Goal: Task Accomplishment & Management: Manage account settings

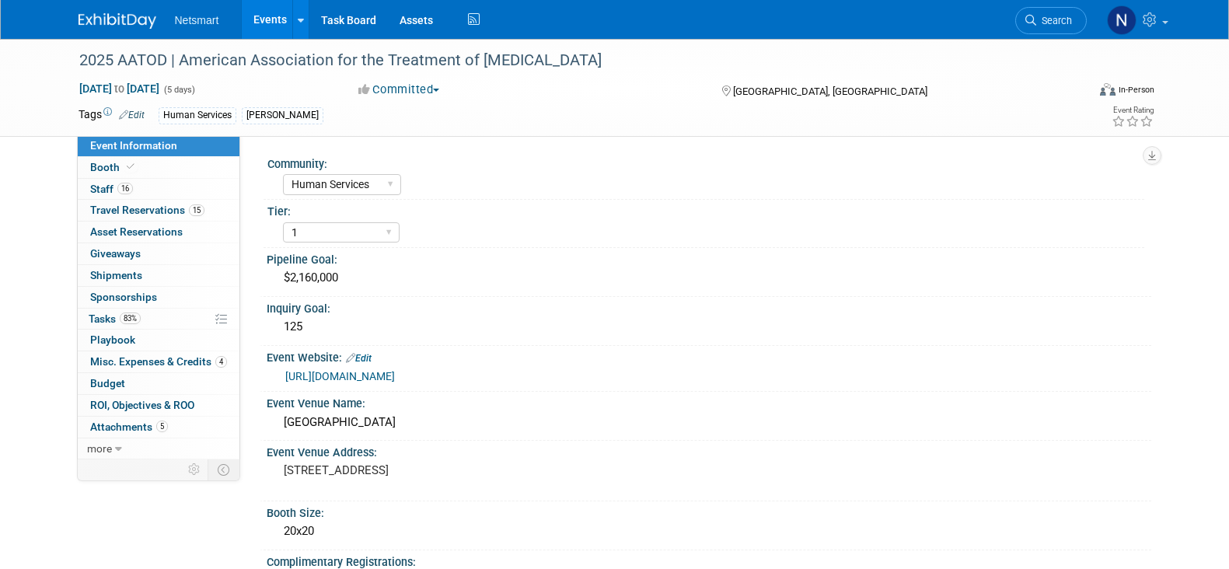
select select "Human Services"
select select "1"
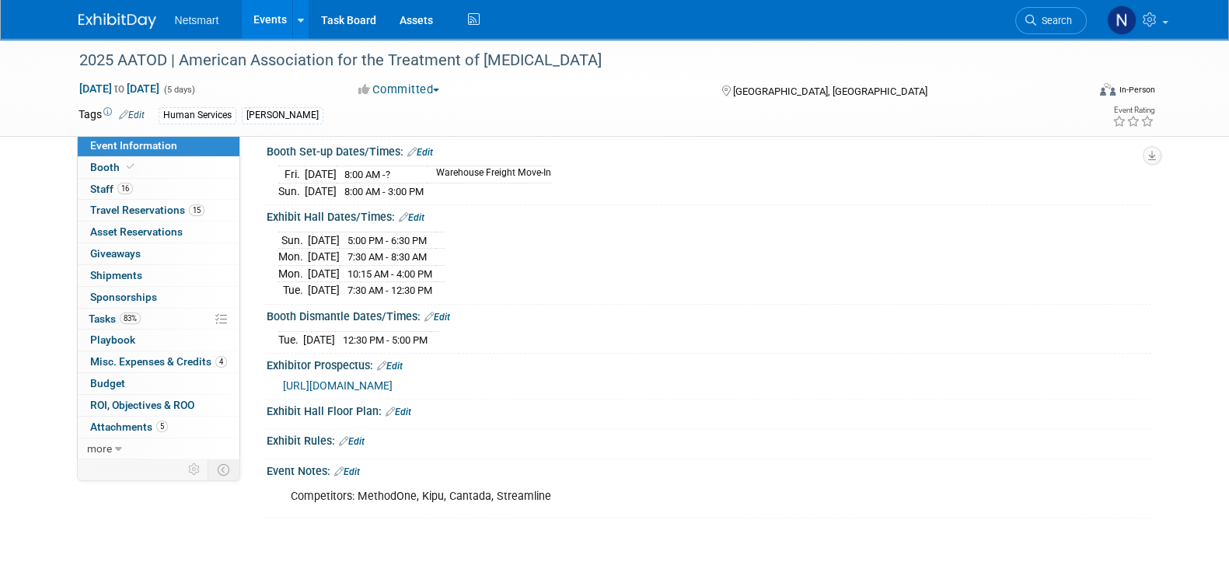
scroll to position [553, 0]
click at [184, 184] on link "16 Staff 16" at bounding box center [159, 189] width 162 height 21
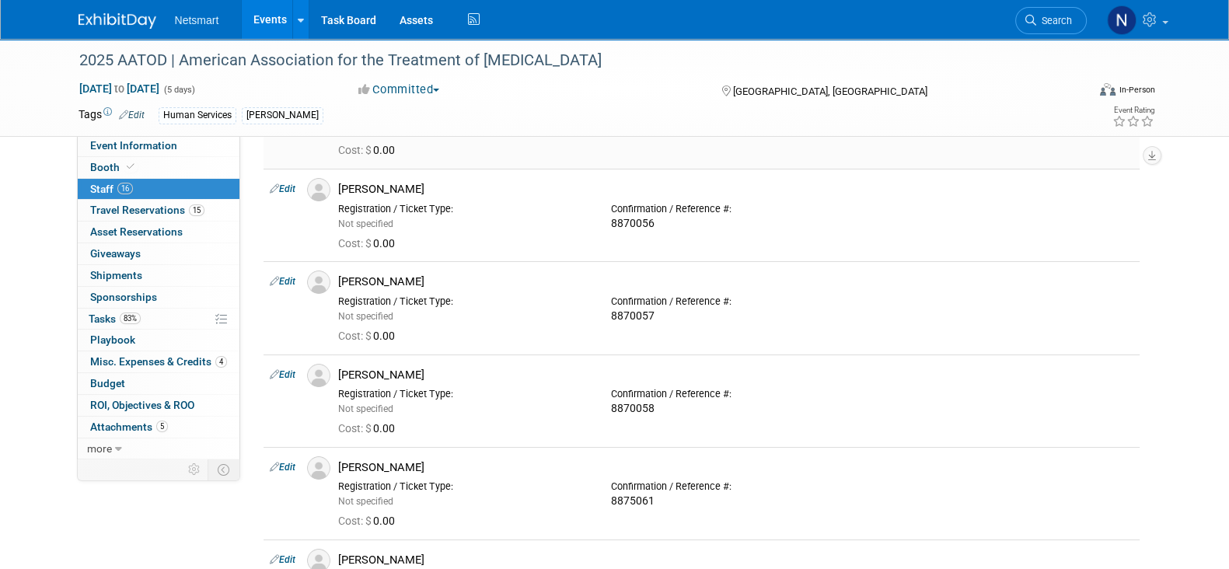
scroll to position [128, 0]
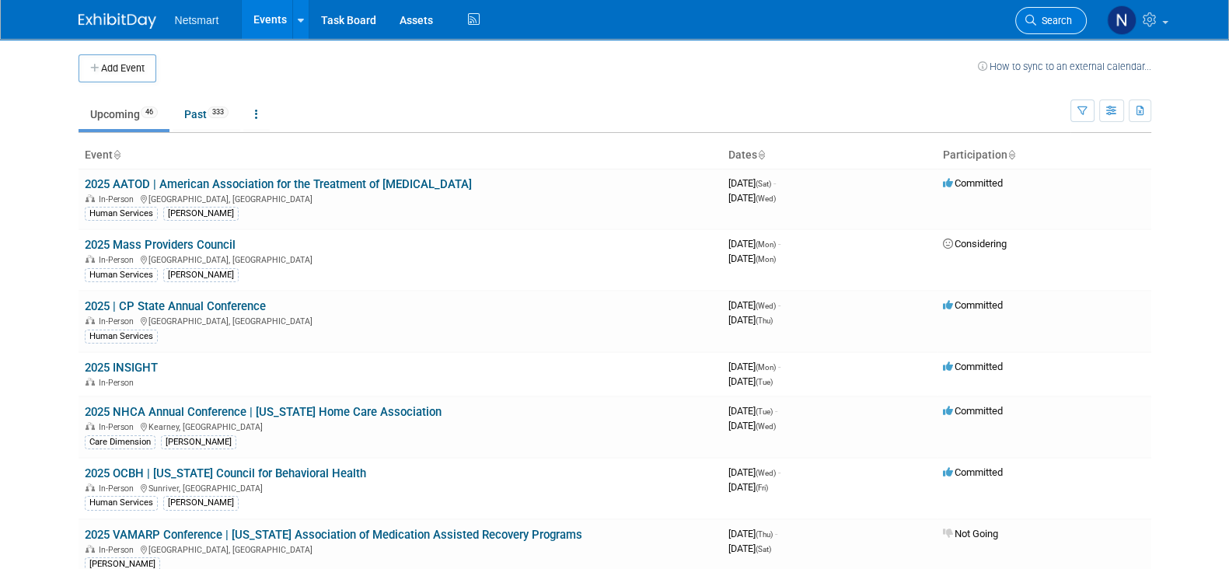
click at [1044, 25] on span "Search" at bounding box center [1054, 21] width 36 height 12
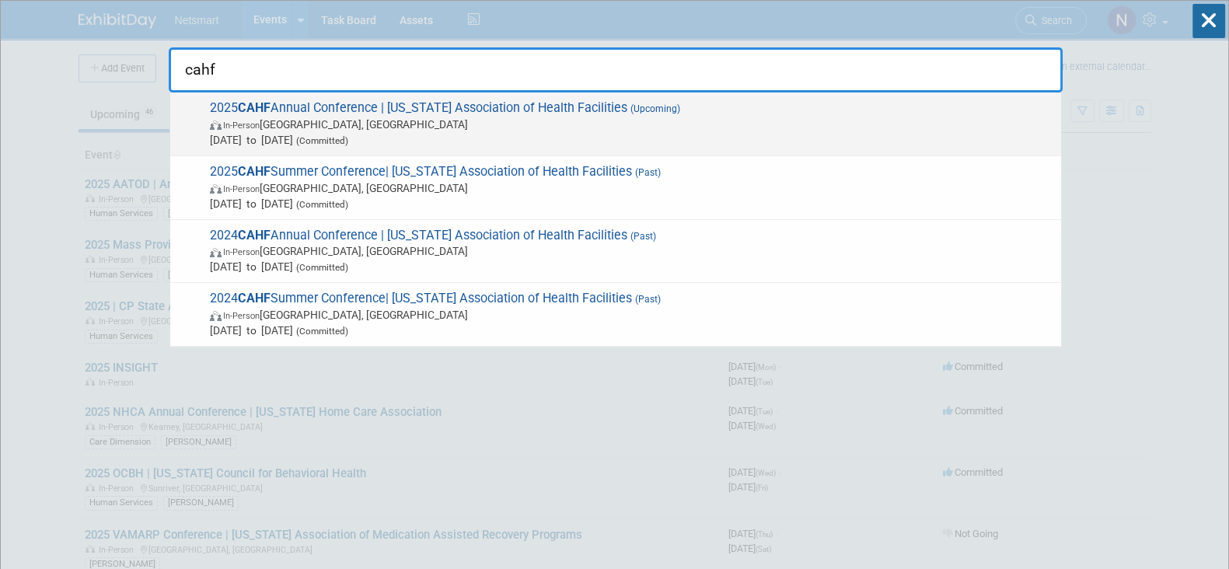
type input "cahf"
click at [350, 120] on span "In-Person Palm Springs, CA" at bounding box center [631, 125] width 843 height 16
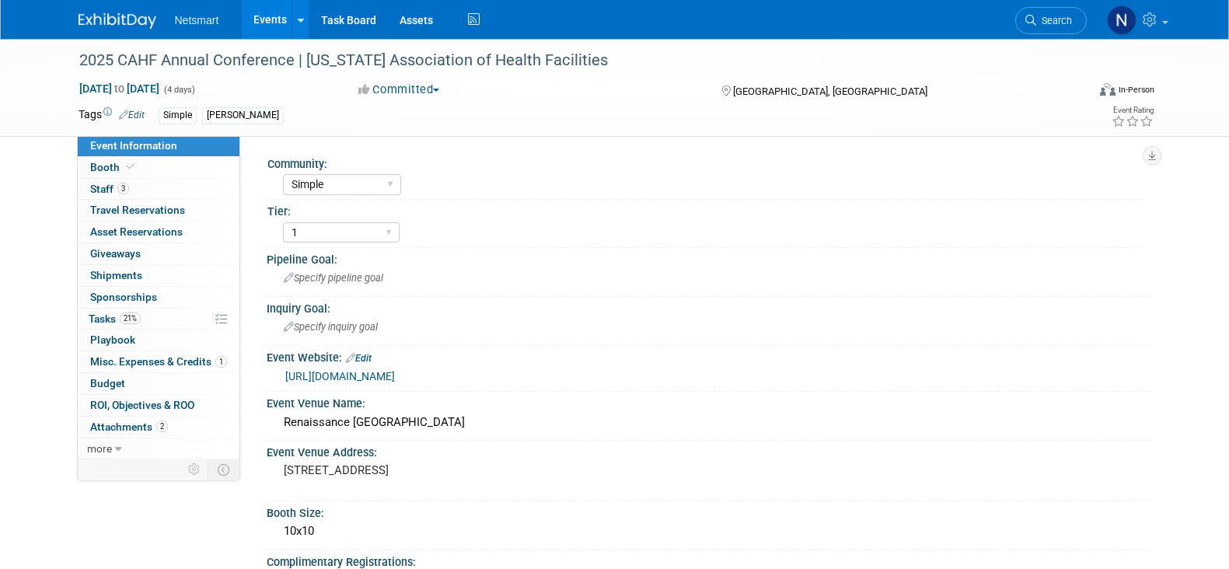
select select "Simple"
select select "1"
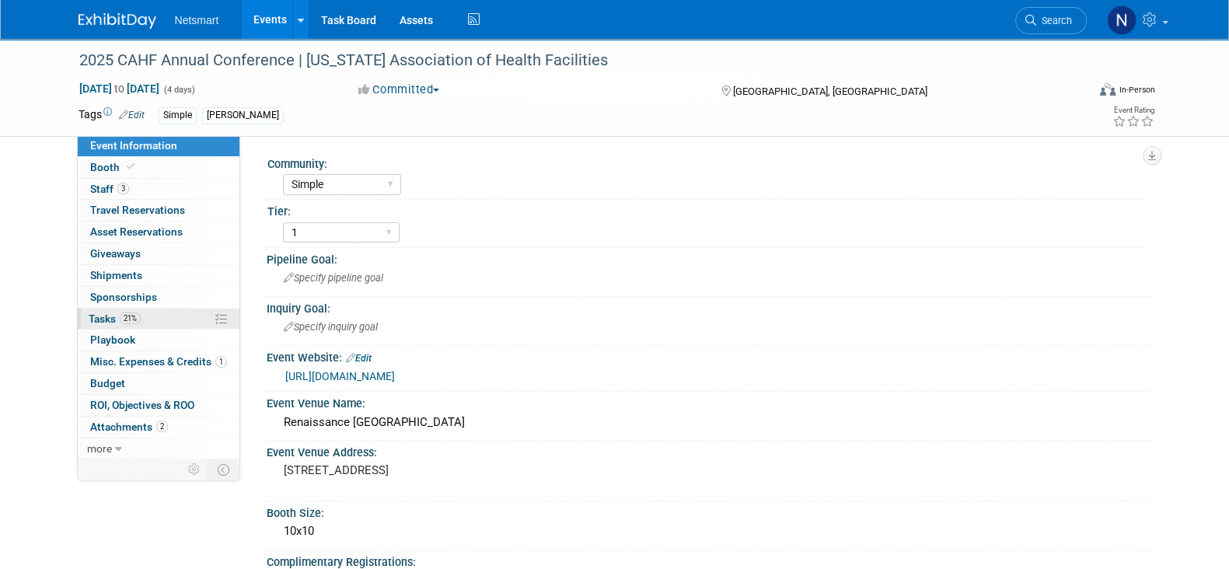
click at [163, 310] on link "21% Tasks 21%" at bounding box center [159, 319] width 162 height 21
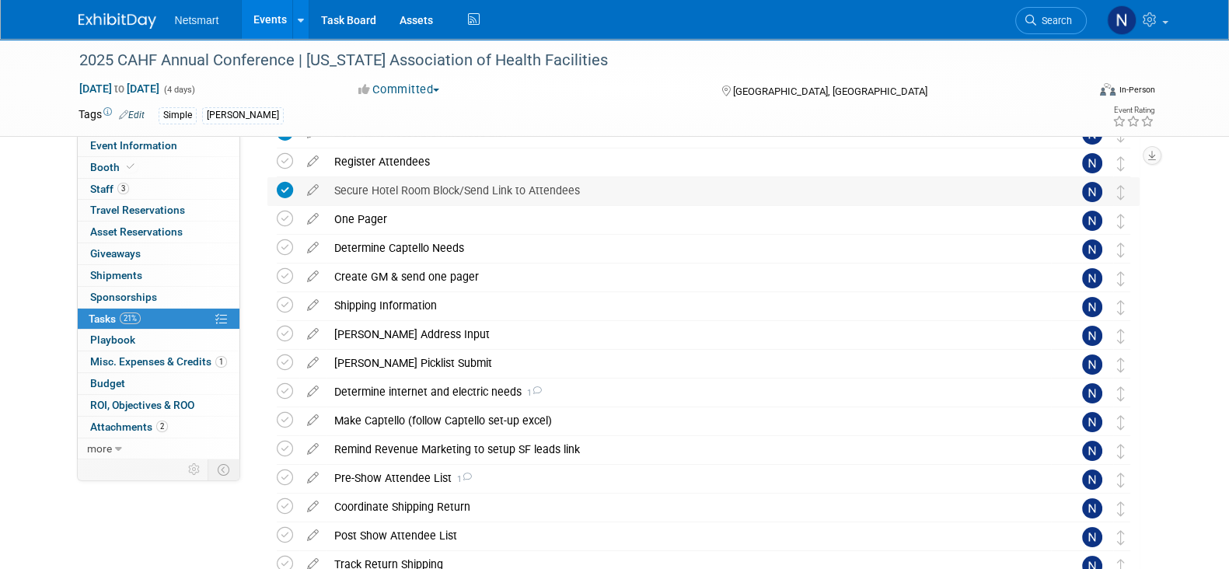
scroll to position [145, 0]
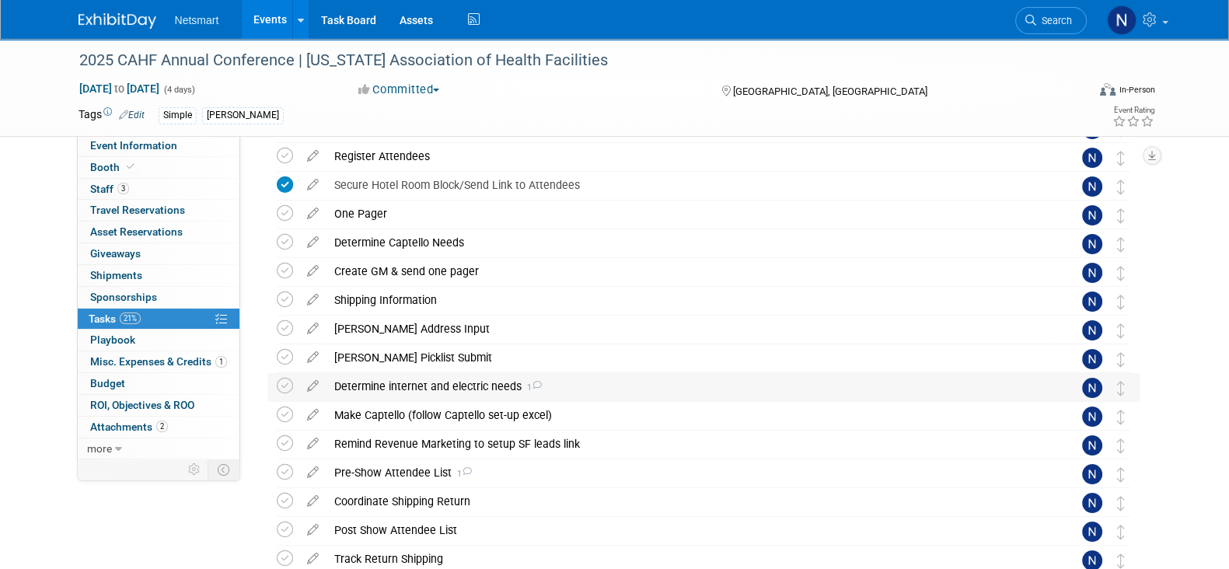
click at [452, 382] on div "Determine internet and electric needs 1" at bounding box center [688, 386] width 724 height 26
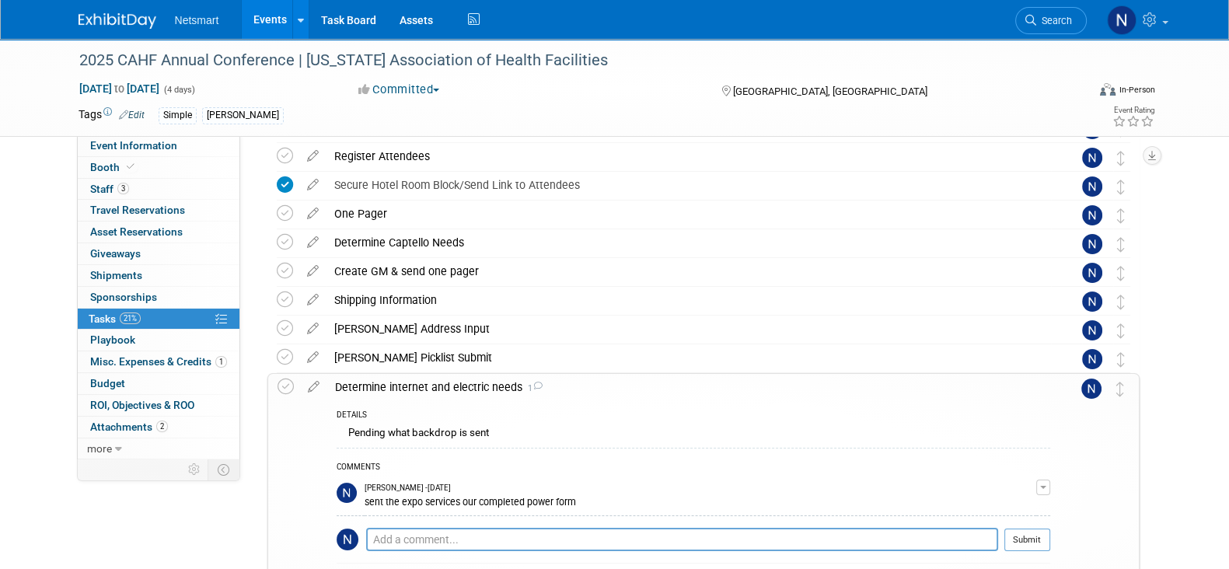
click at [452, 382] on div "Determine internet and electric needs 1" at bounding box center [688, 387] width 723 height 26
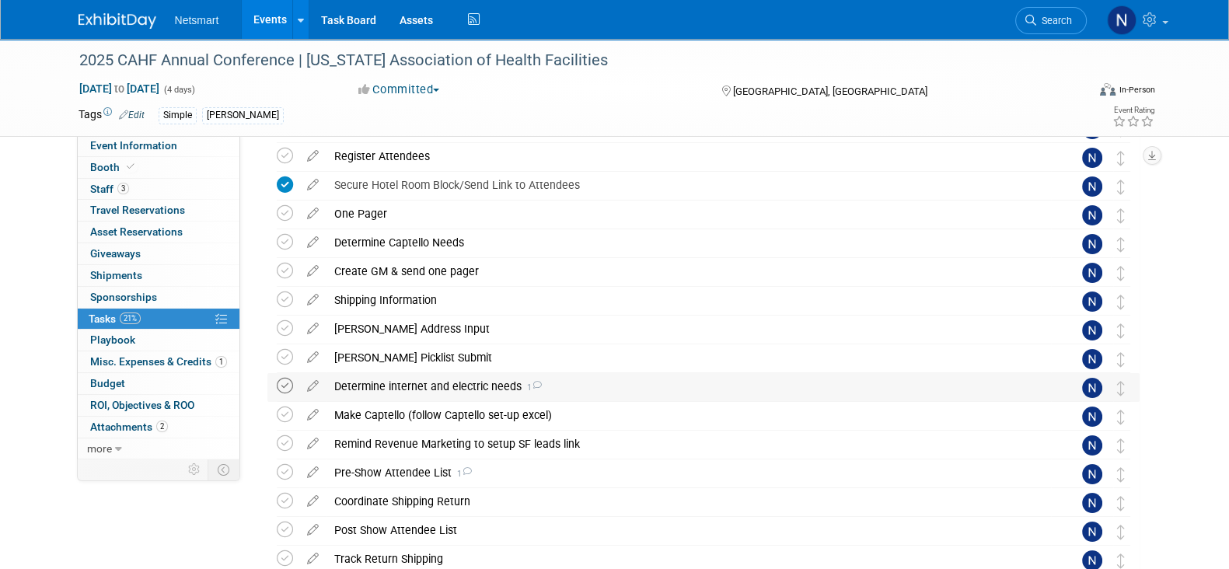
click at [287, 389] on icon at bounding box center [285, 386] width 16 height 16
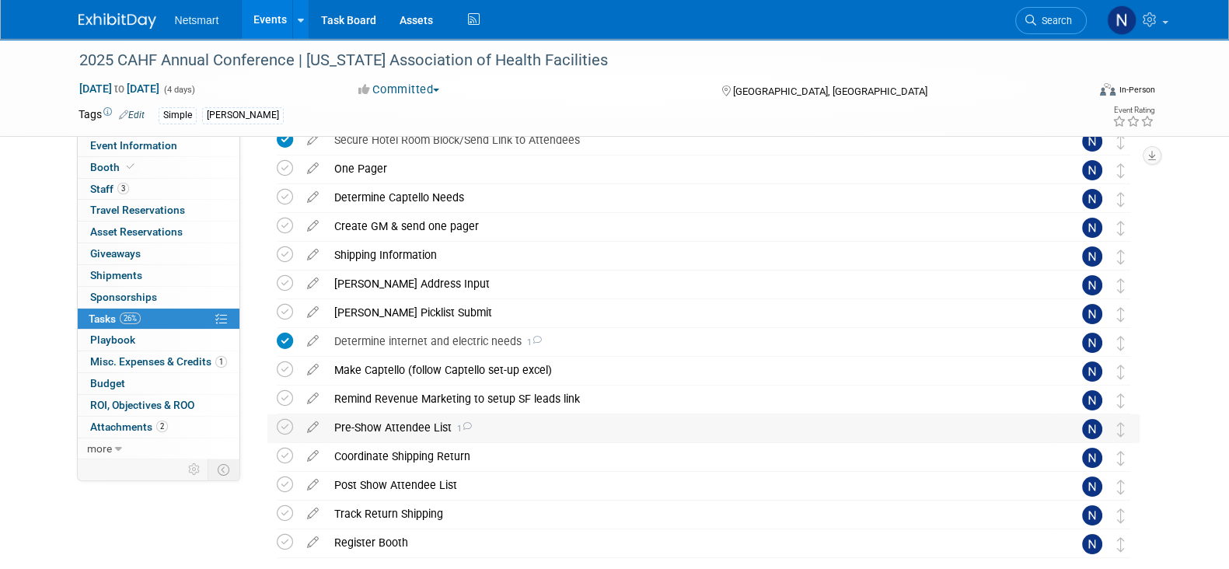
click at [424, 431] on div "Pre-Show Attendee List 1" at bounding box center [688, 427] width 724 height 26
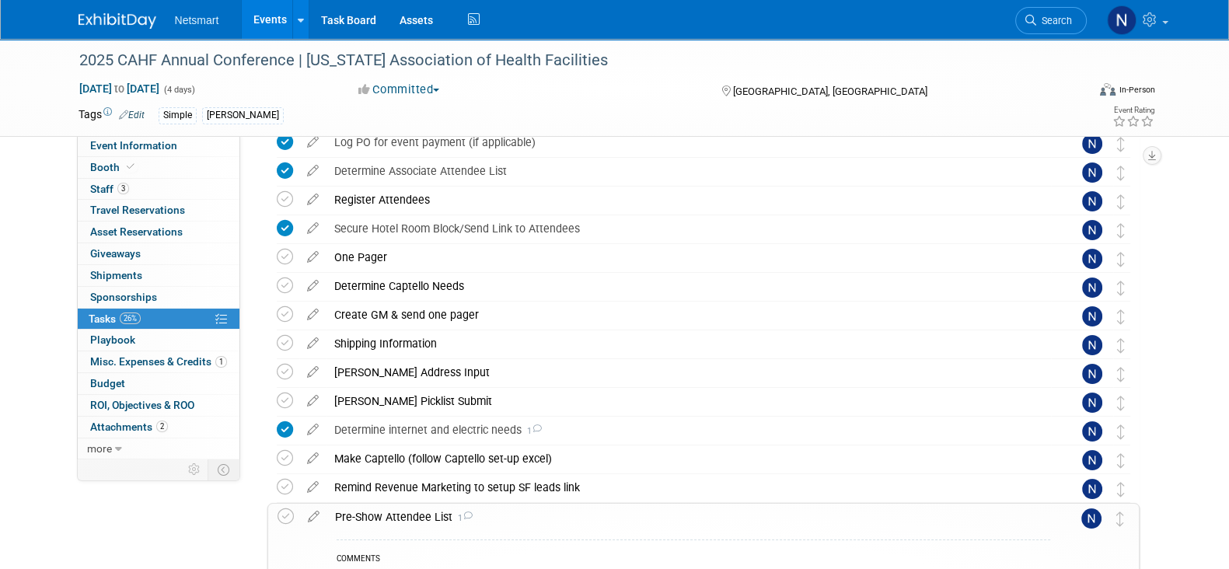
scroll to position [100, 0]
click at [156, 164] on link "Booth" at bounding box center [159, 167] width 162 height 21
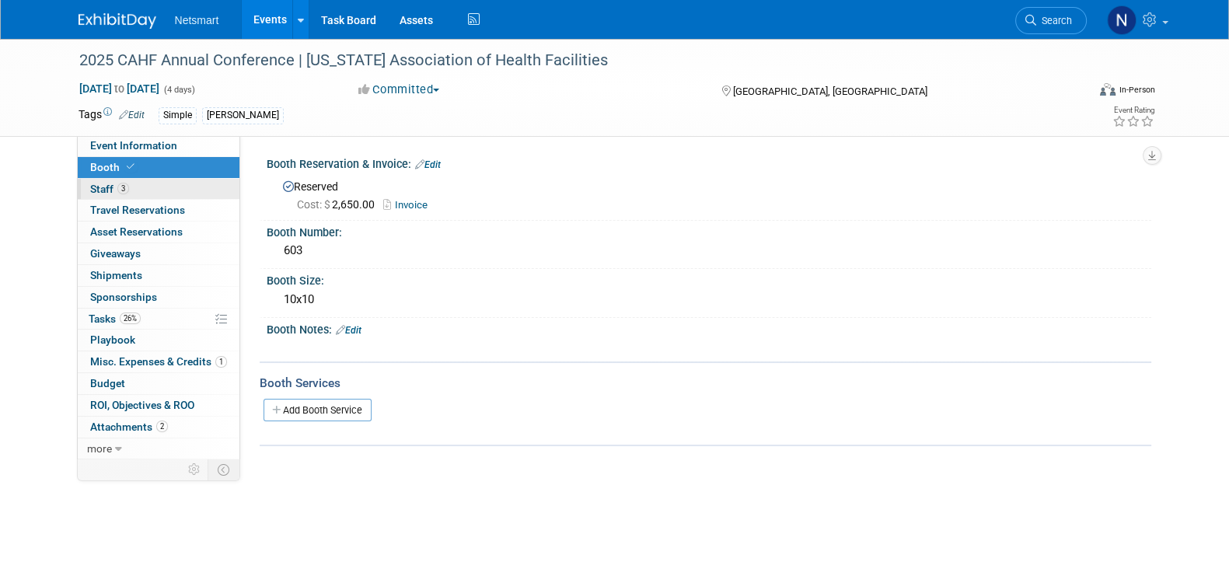
click at [167, 185] on link "3 Staff 3" at bounding box center [159, 189] width 162 height 21
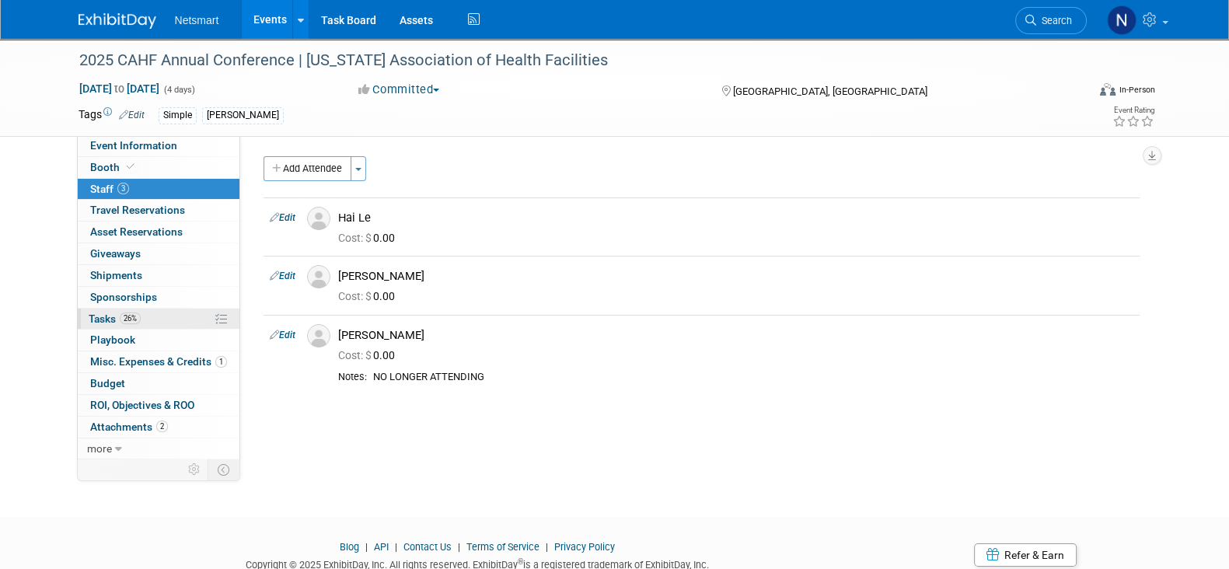
click at [154, 318] on link "26% Tasks 26%" at bounding box center [159, 319] width 162 height 21
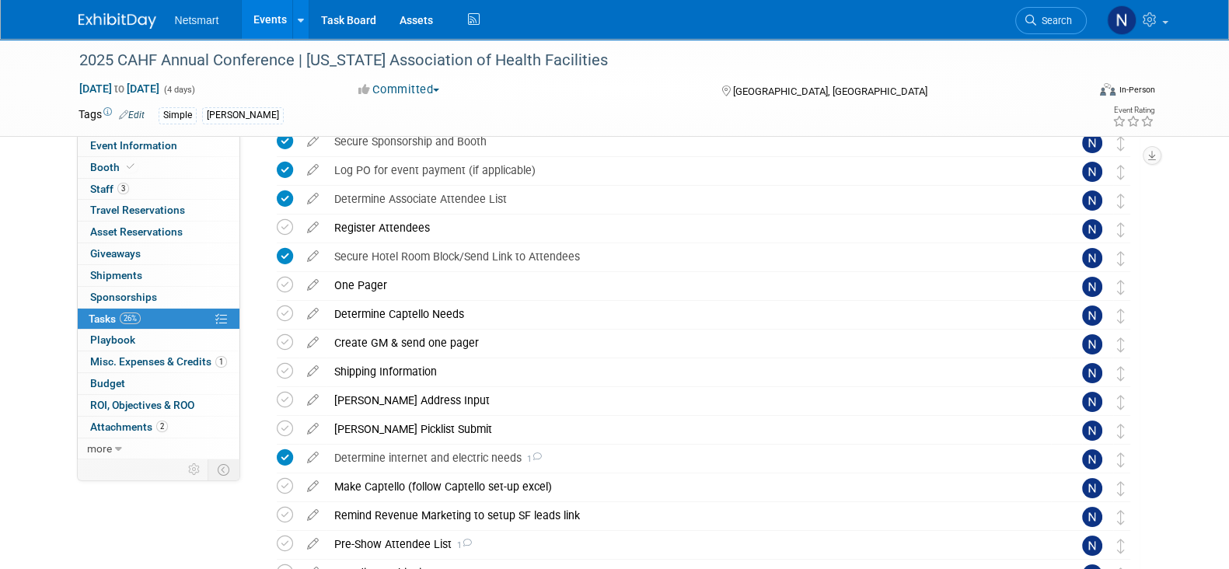
scroll to position [74, 0]
click at [162, 167] on link "Booth" at bounding box center [159, 167] width 162 height 21
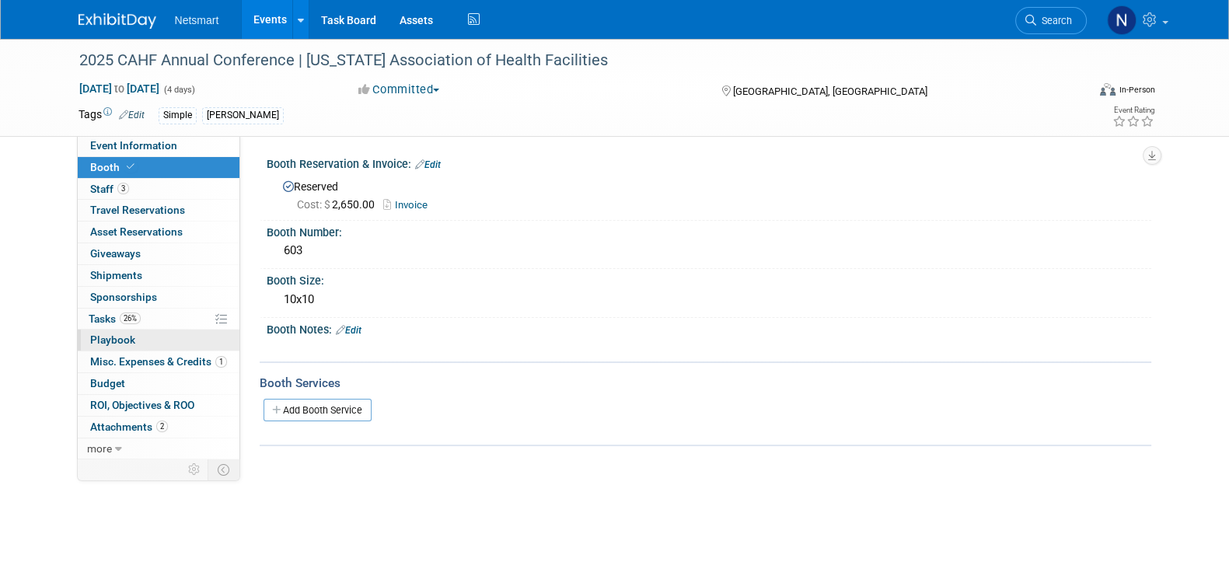
click at [133, 329] on link "0 Playbook 0" at bounding box center [159, 339] width 162 height 21
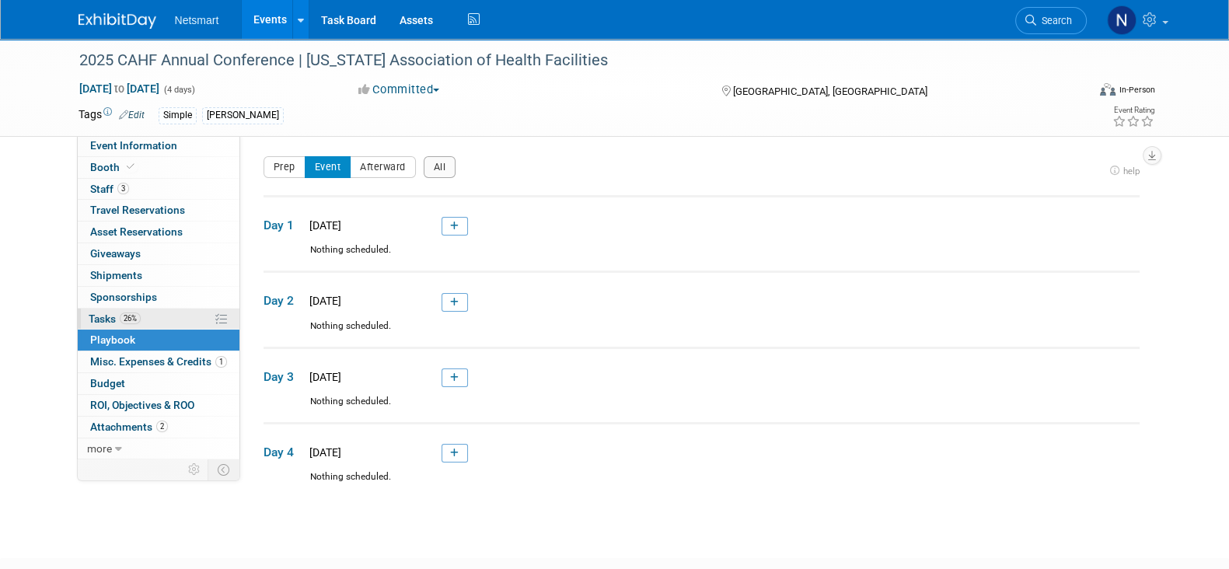
click at [122, 312] on span "26%" at bounding box center [130, 318] width 21 height 12
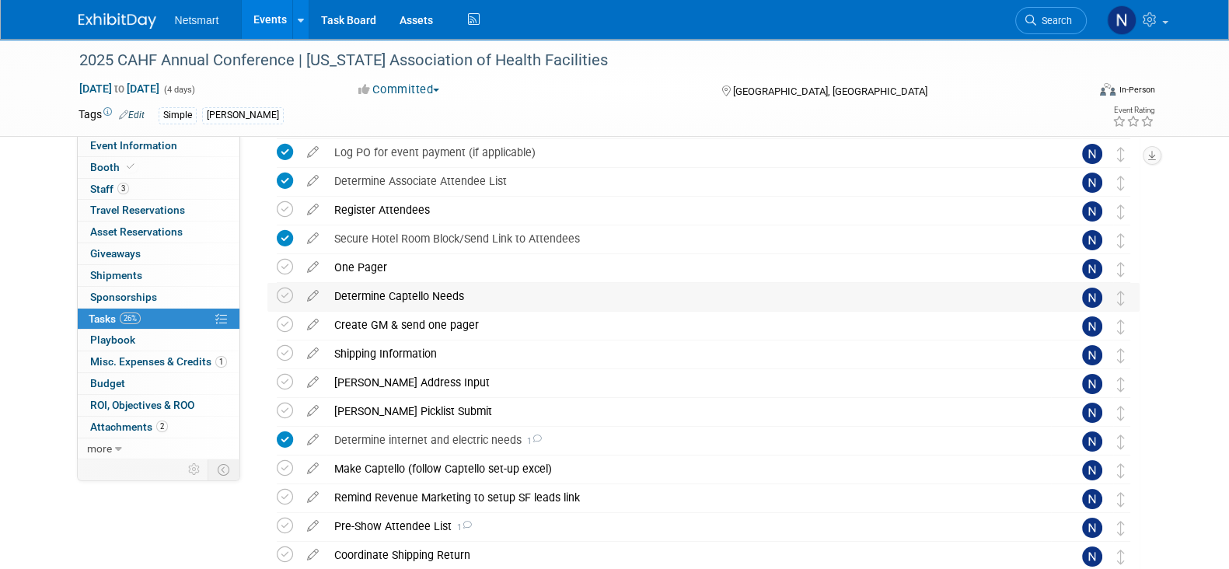
scroll to position [118, 0]
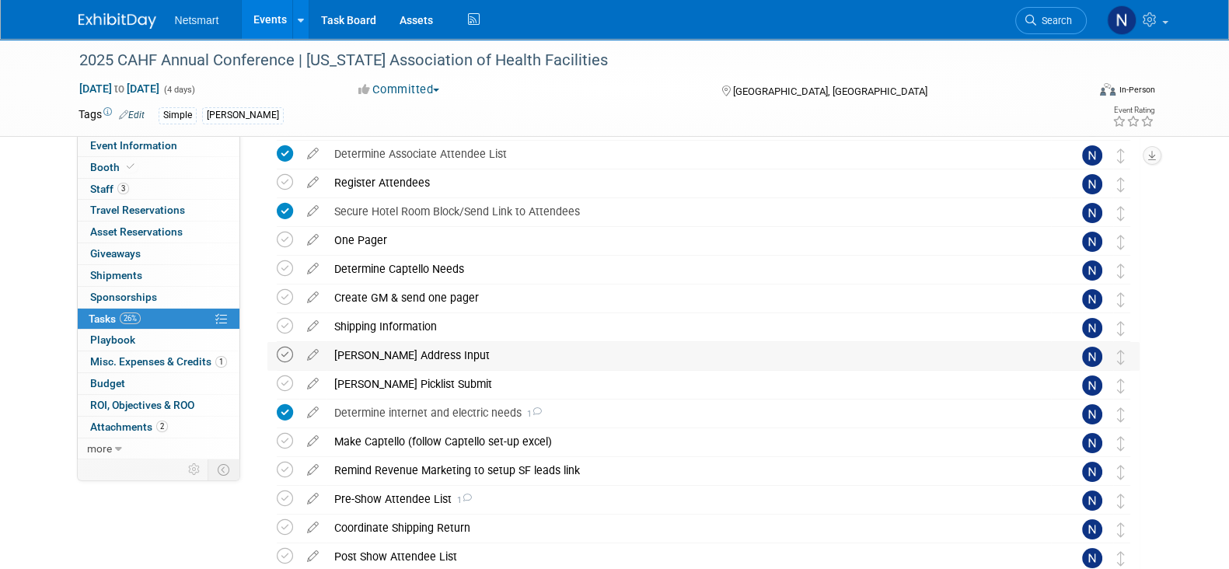
click at [284, 354] on icon at bounding box center [285, 355] width 16 height 16
click at [166, 277] on link "0 Shipments 0" at bounding box center [159, 275] width 162 height 21
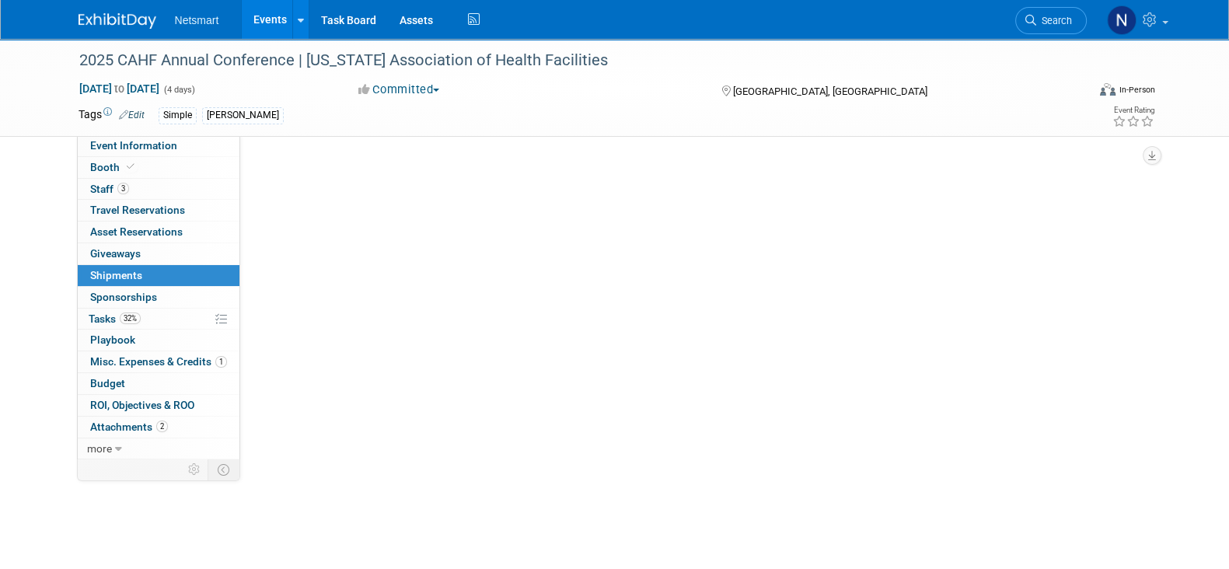
scroll to position [0, 0]
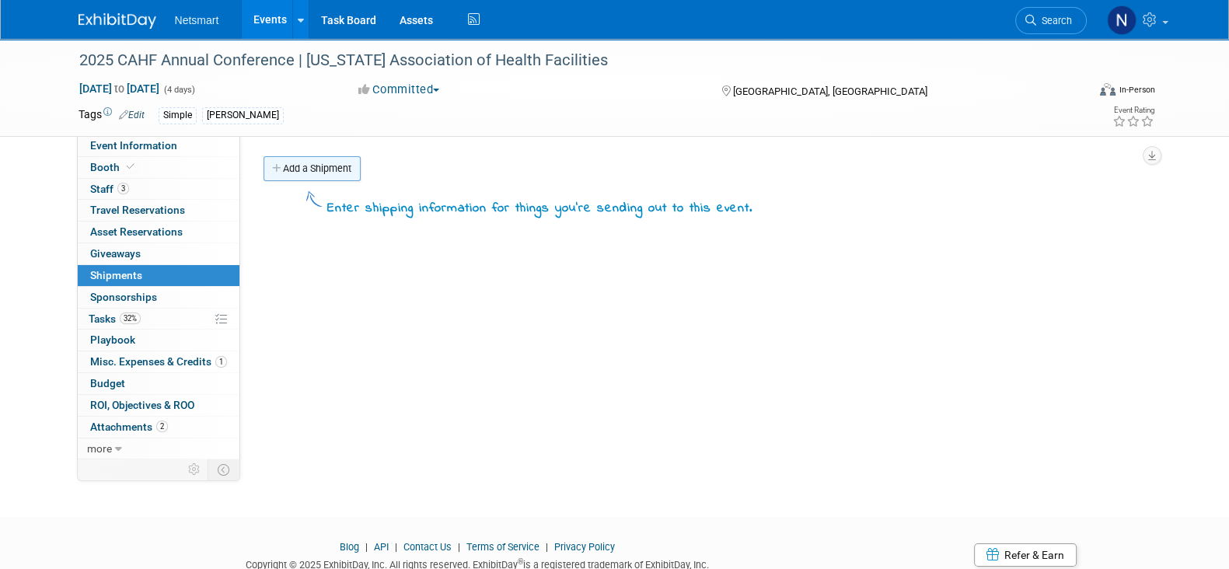
click at [312, 169] on link "Add a Shipment" at bounding box center [311, 168] width 97 height 25
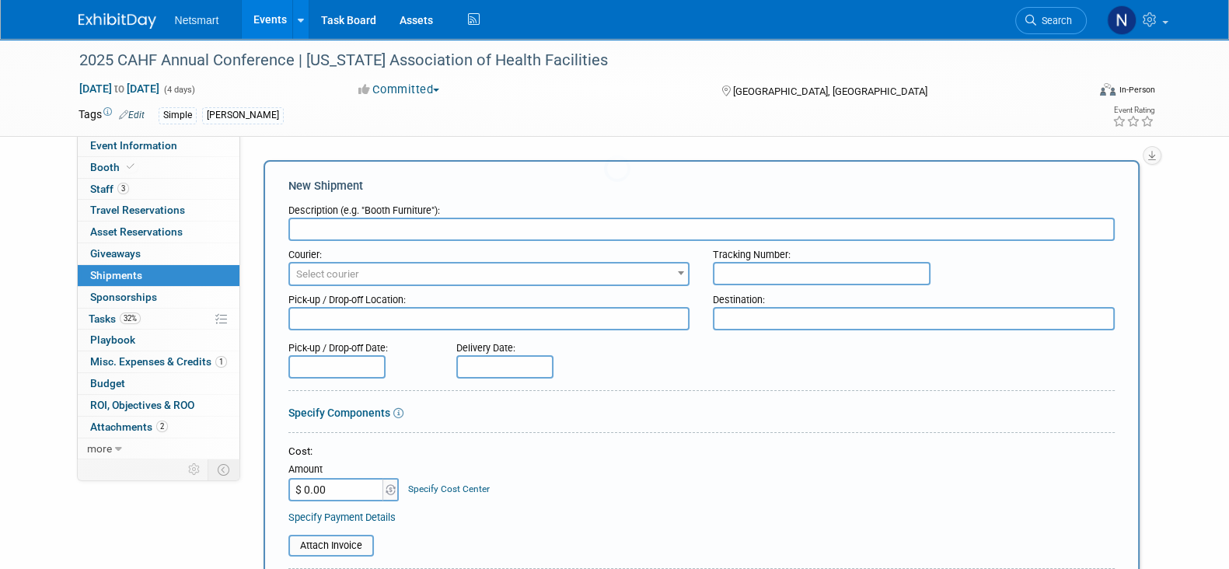
click at [328, 220] on input "text" at bounding box center [701, 229] width 826 height 23
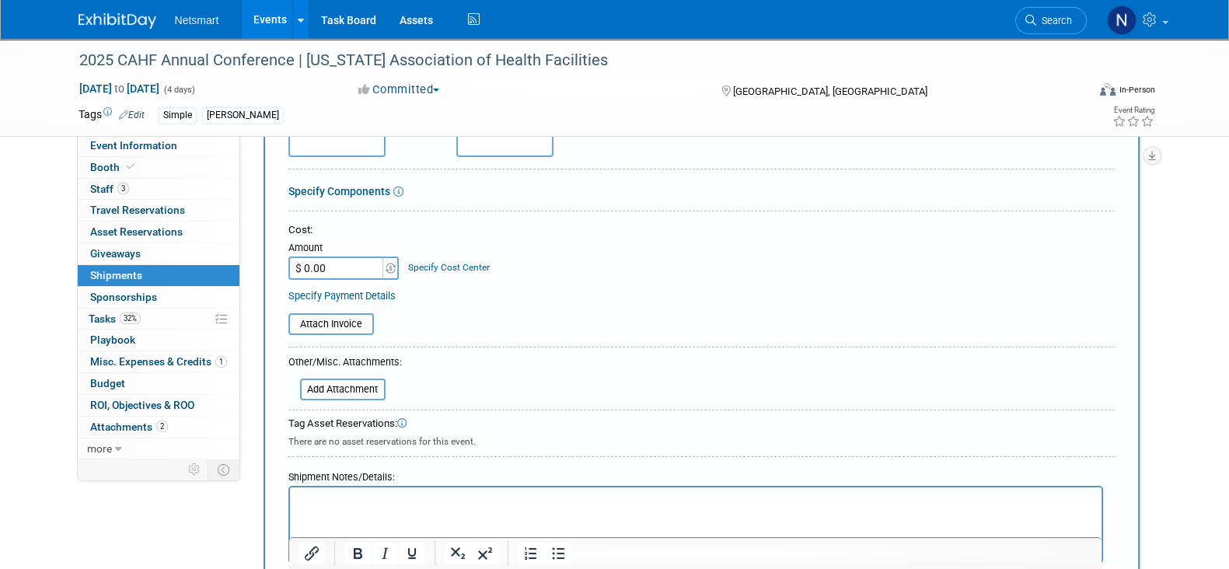
scroll to position [223, 0]
type input "info"
click at [528, 506] on p "Rich Text Area. Press ALT-0 for help." at bounding box center [694, 500] width 793 height 16
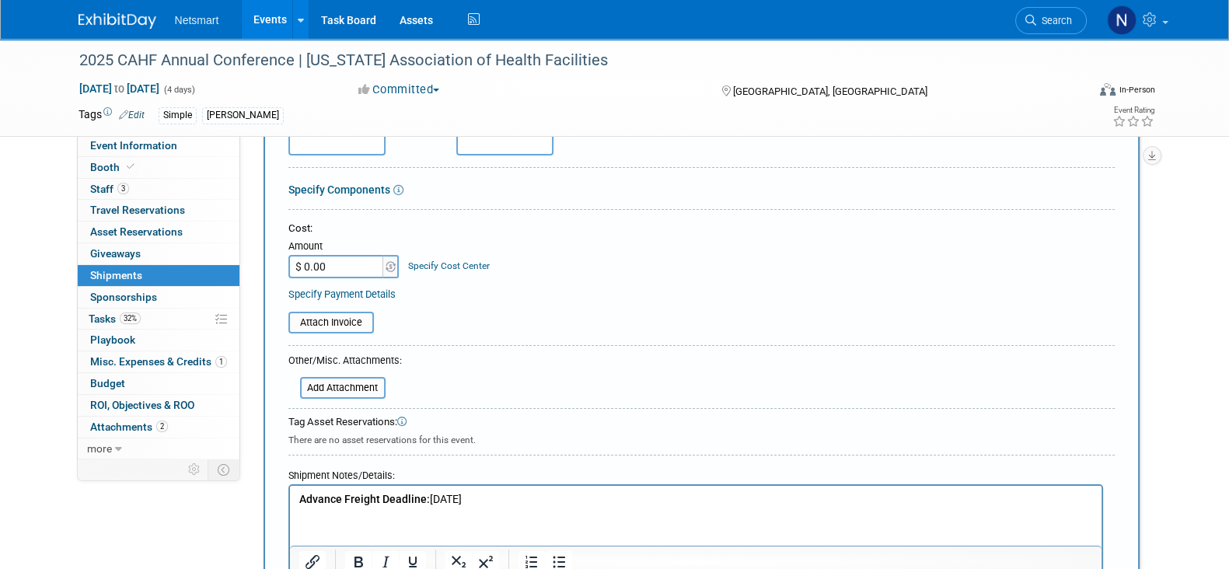
click at [556, 497] on p "Advance Freight Deadline: [DATE]" at bounding box center [694, 500] width 793 height 16
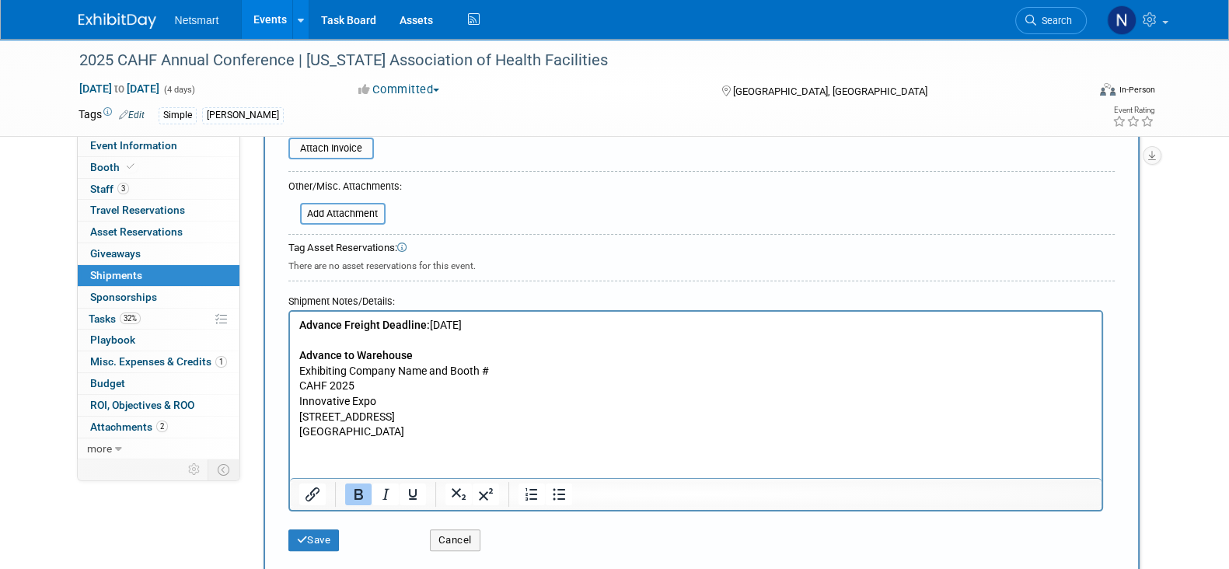
scroll to position [398, 0]
click at [316, 535] on button "Save" at bounding box center [313, 539] width 51 height 22
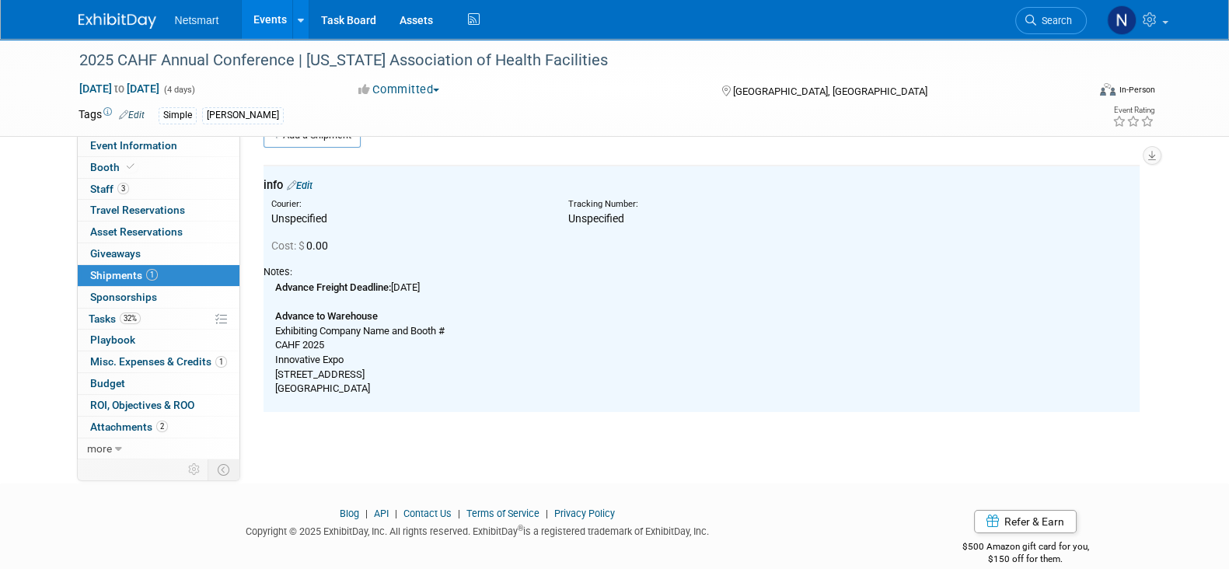
scroll to position [0, 0]
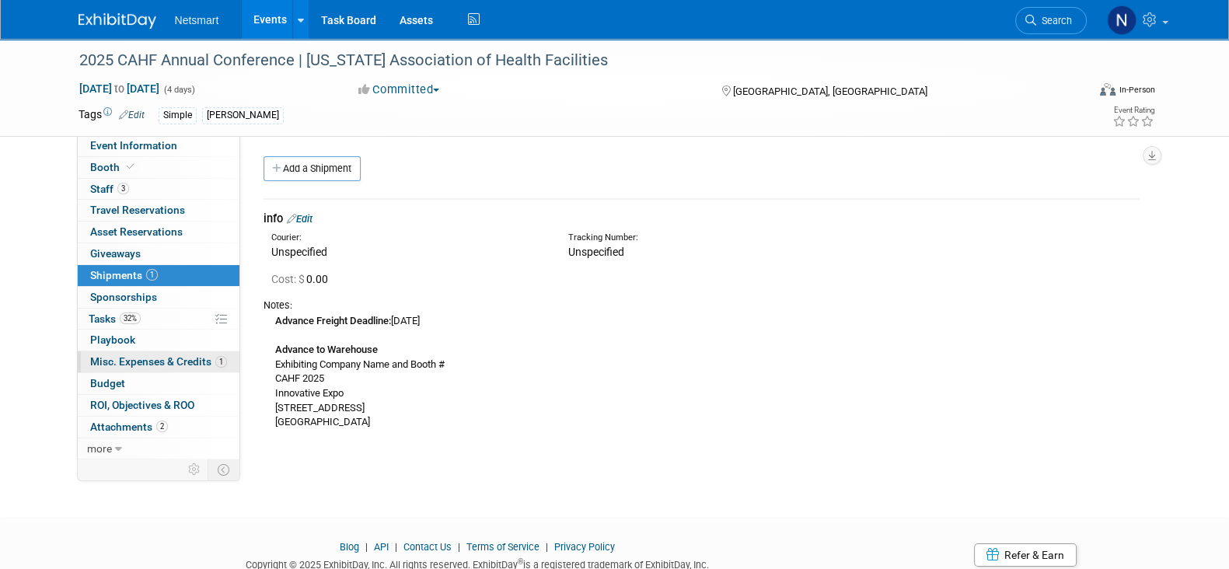
click at [141, 359] on span "Misc. Expenses & Credits 1" at bounding box center [158, 361] width 137 height 12
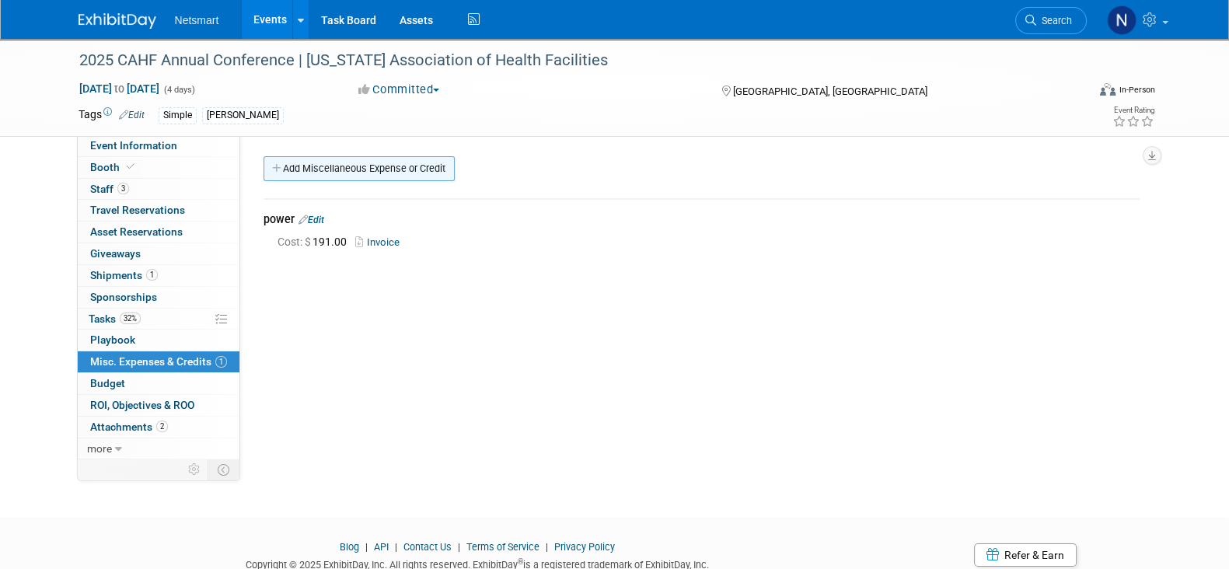
click at [315, 169] on link "Add Miscellaneous Expense or Credit" at bounding box center [358, 168] width 191 height 25
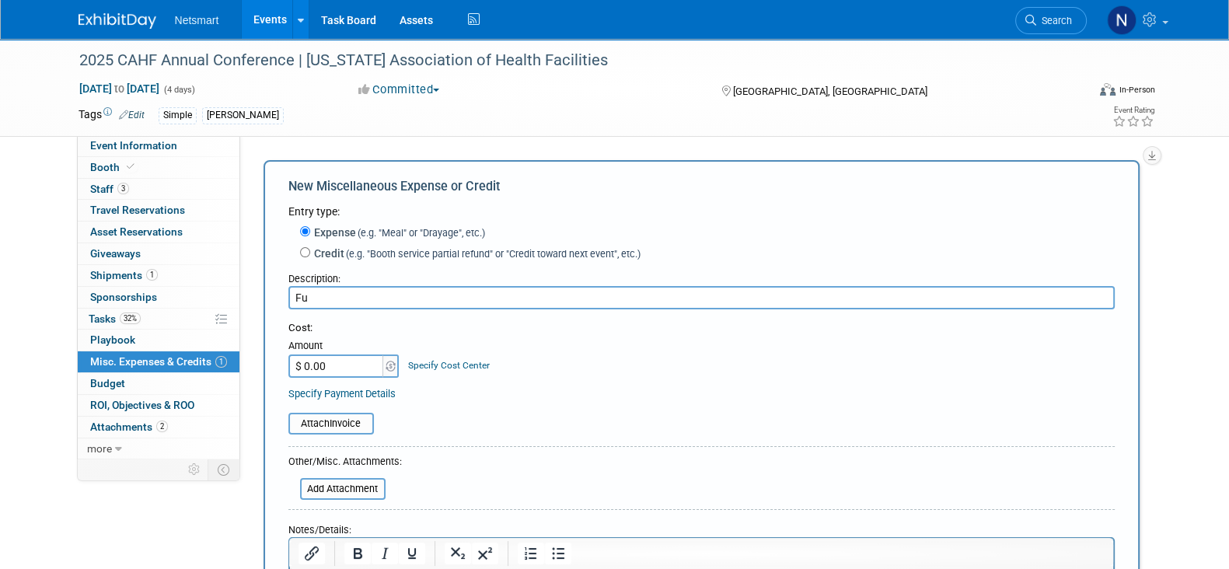
type input "F"
type input "Booth Furniture"
click at [363, 357] on input "$ 0.00" at bounding box center [336, 365] width 97 height 23
paste input "633.65"
type input "$ 633.65"
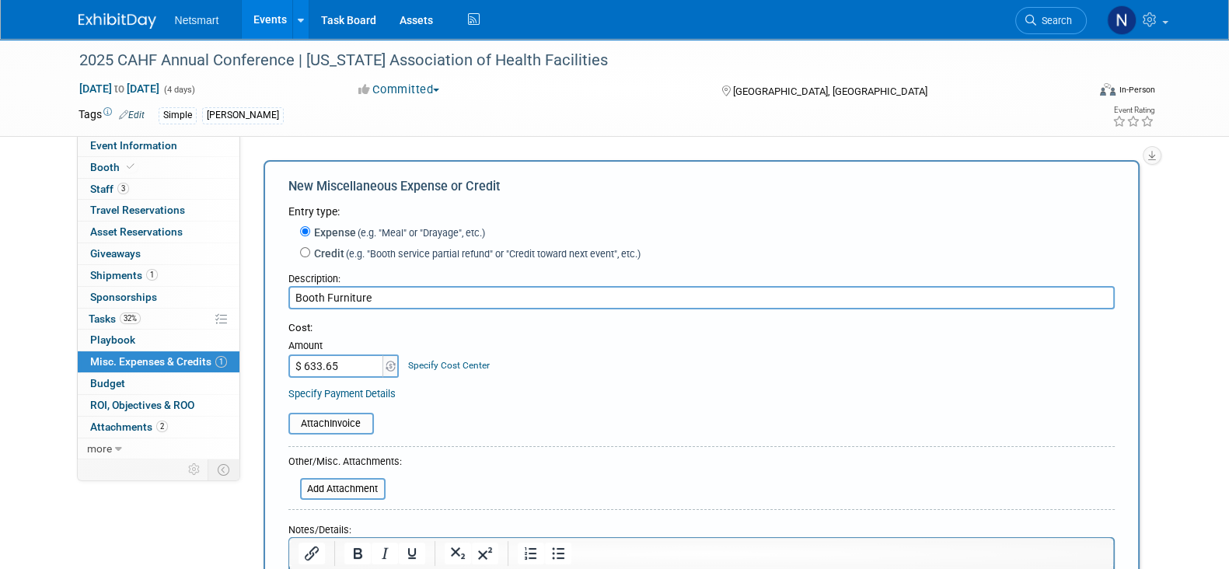
click at [645, 410] on div "Attach Invoice" at bounding box center [701, 415] width 826 height 38
click at [353, 420] on input "file" at bounding box center [279, 423] width 185 height 19
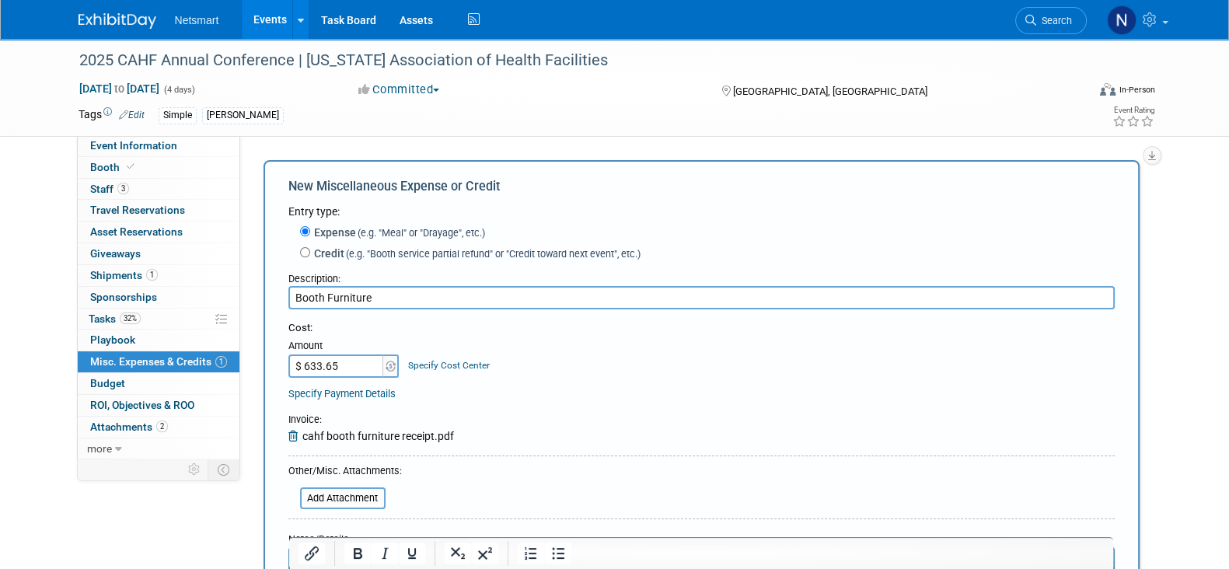
scroll to position [218, 0]
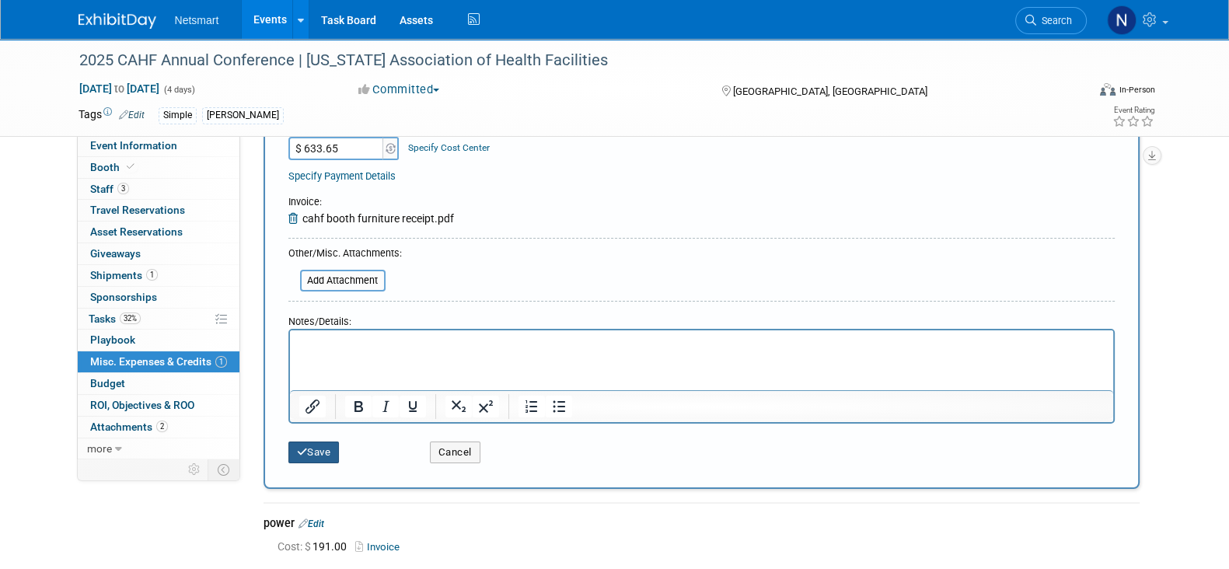
click at [311, 455] on button "Save" at bounding box center [313, 452] width 51 height 22
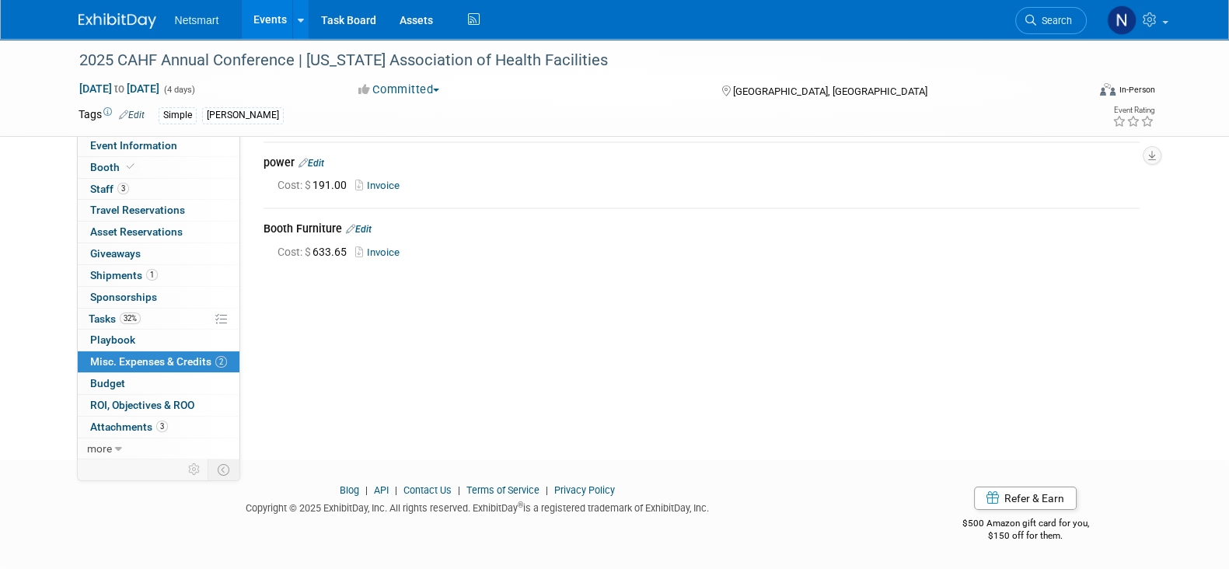
scroll to position [0, 0]
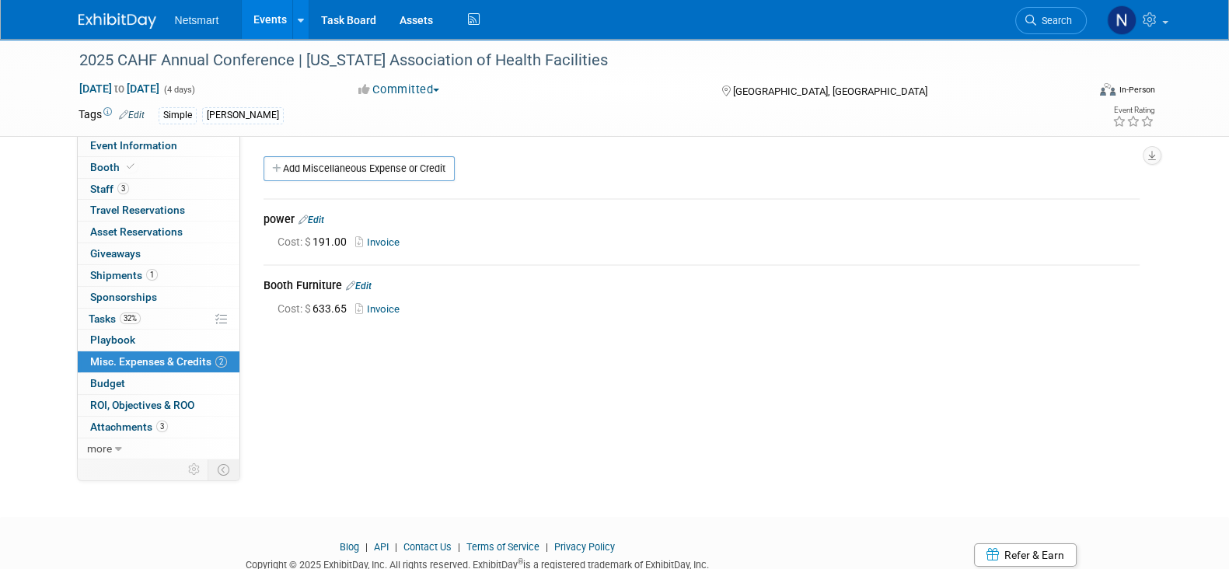
click at [540, 352] on div "Community: Human Services Post Acute Public Sector CareDimensions Specialty Pra…" at bounding box center [695, 296] width 911 height 323
click at [142, 309] on link "32% Tasks 32%" at bounding box center [159, 319] width 162 height 21
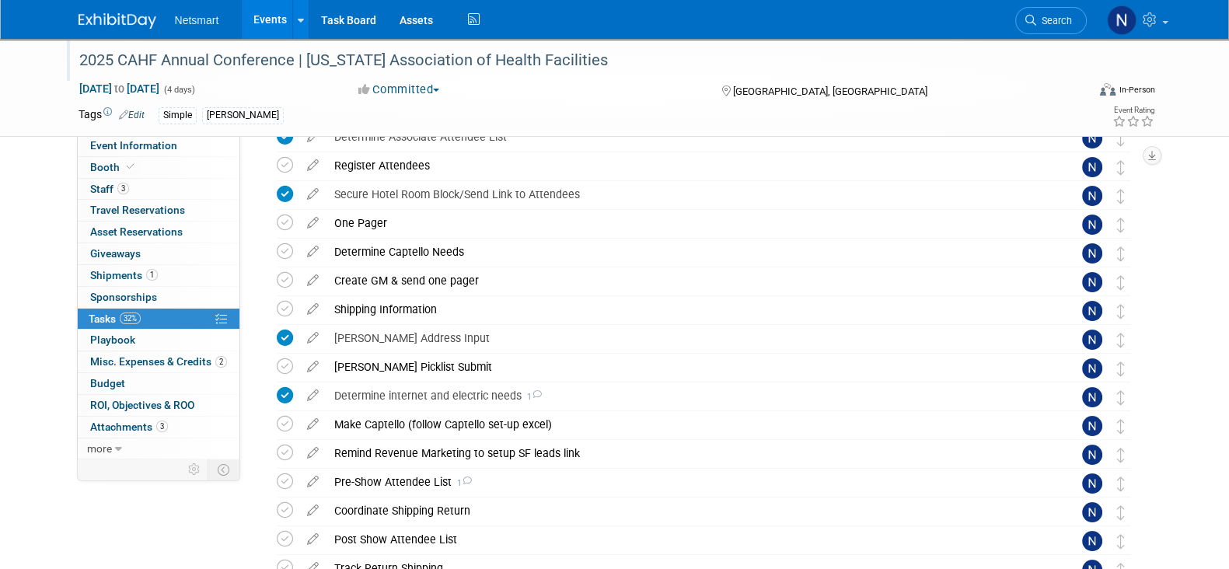
scroll to position [140, 0]
